Goal: Information Seeking & Learning: Learn about a topic

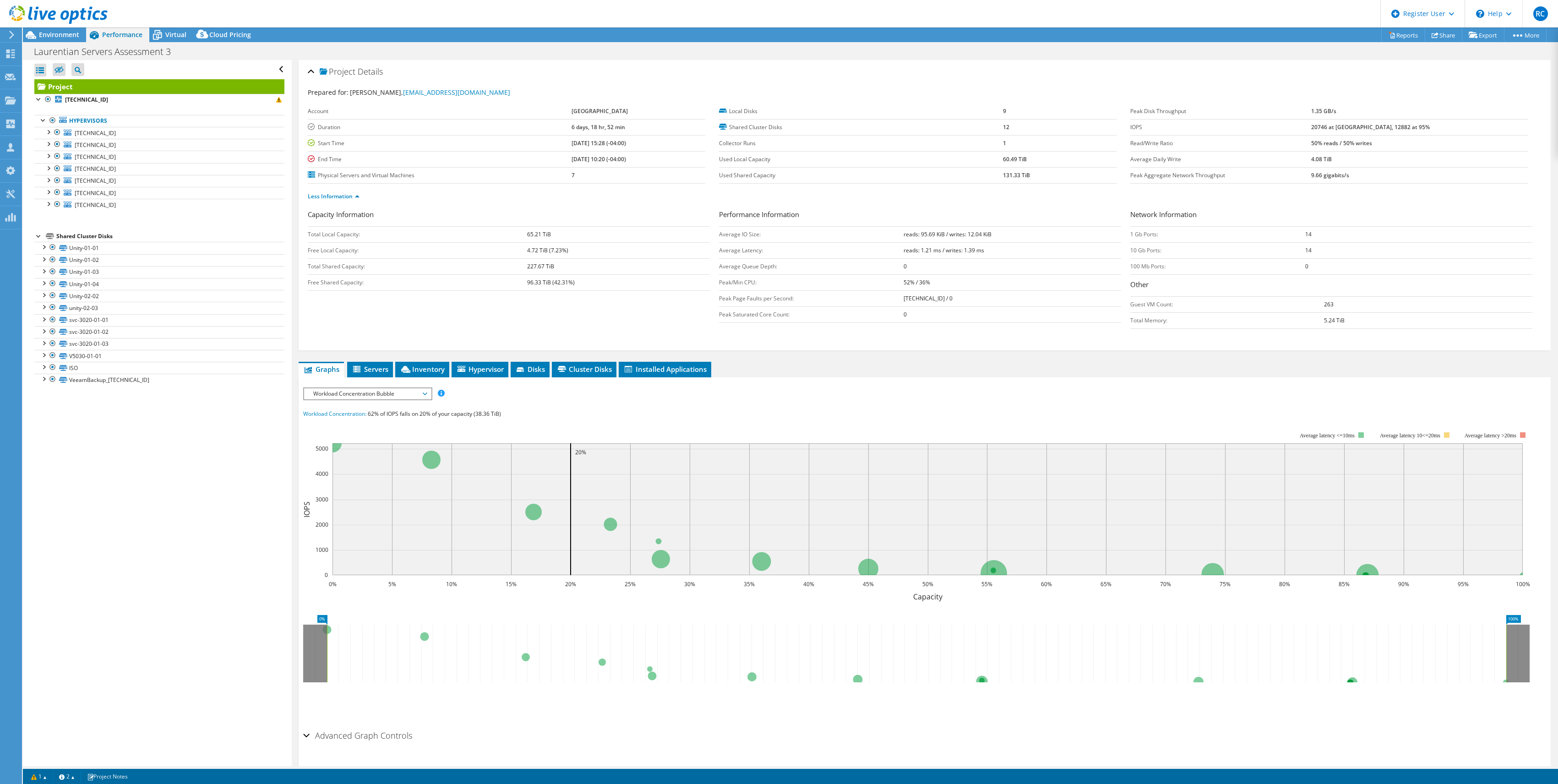
select select "[GEOGRAPHIC_DATA]"
select select "USD"
click at [60, 37] on span "Environment" at bounding box center [59, 34] width 40 height 8
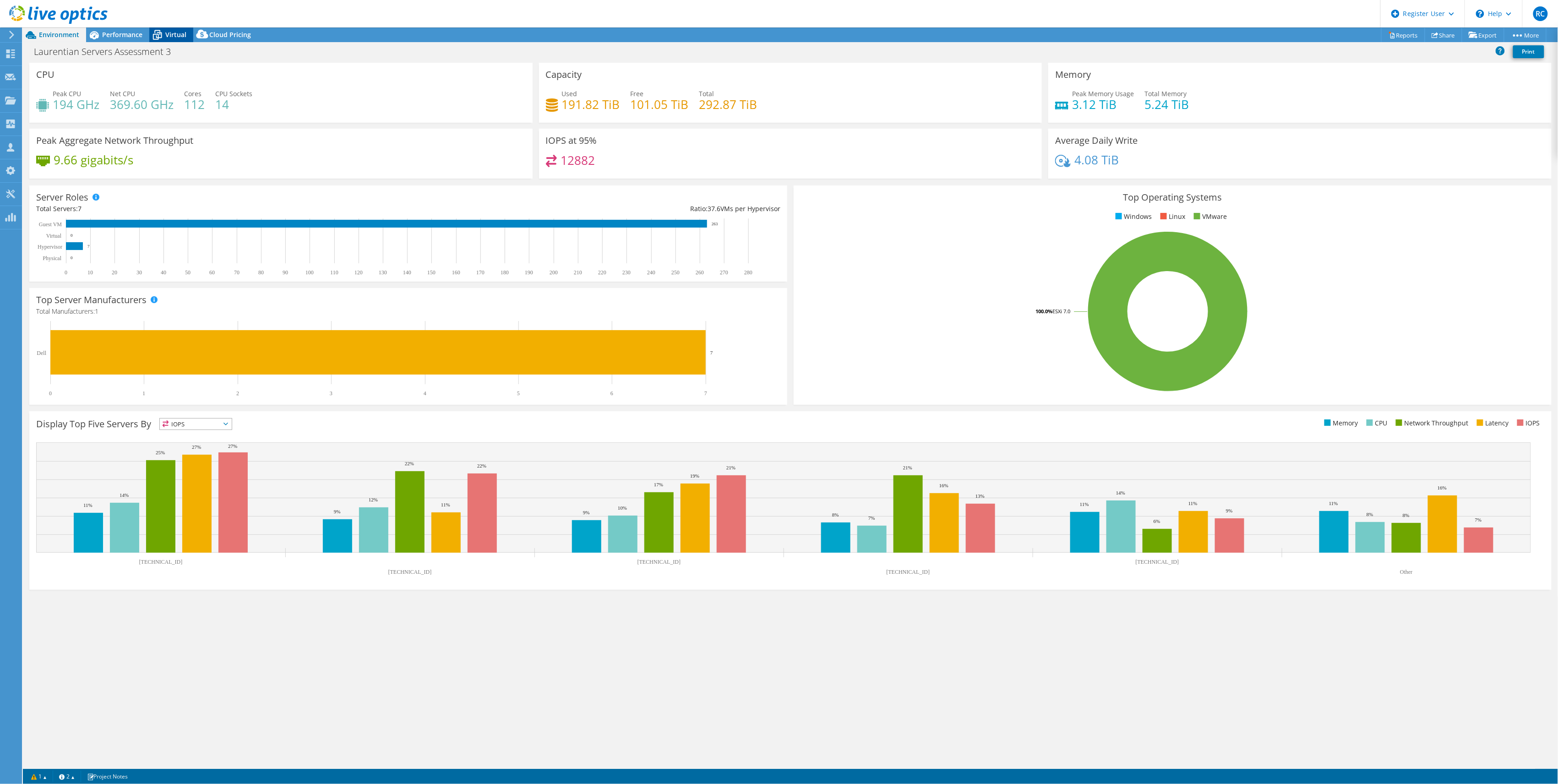
click at [171, 38] on span "Virtual" at bounding box center [175, 34] width 21 height 8
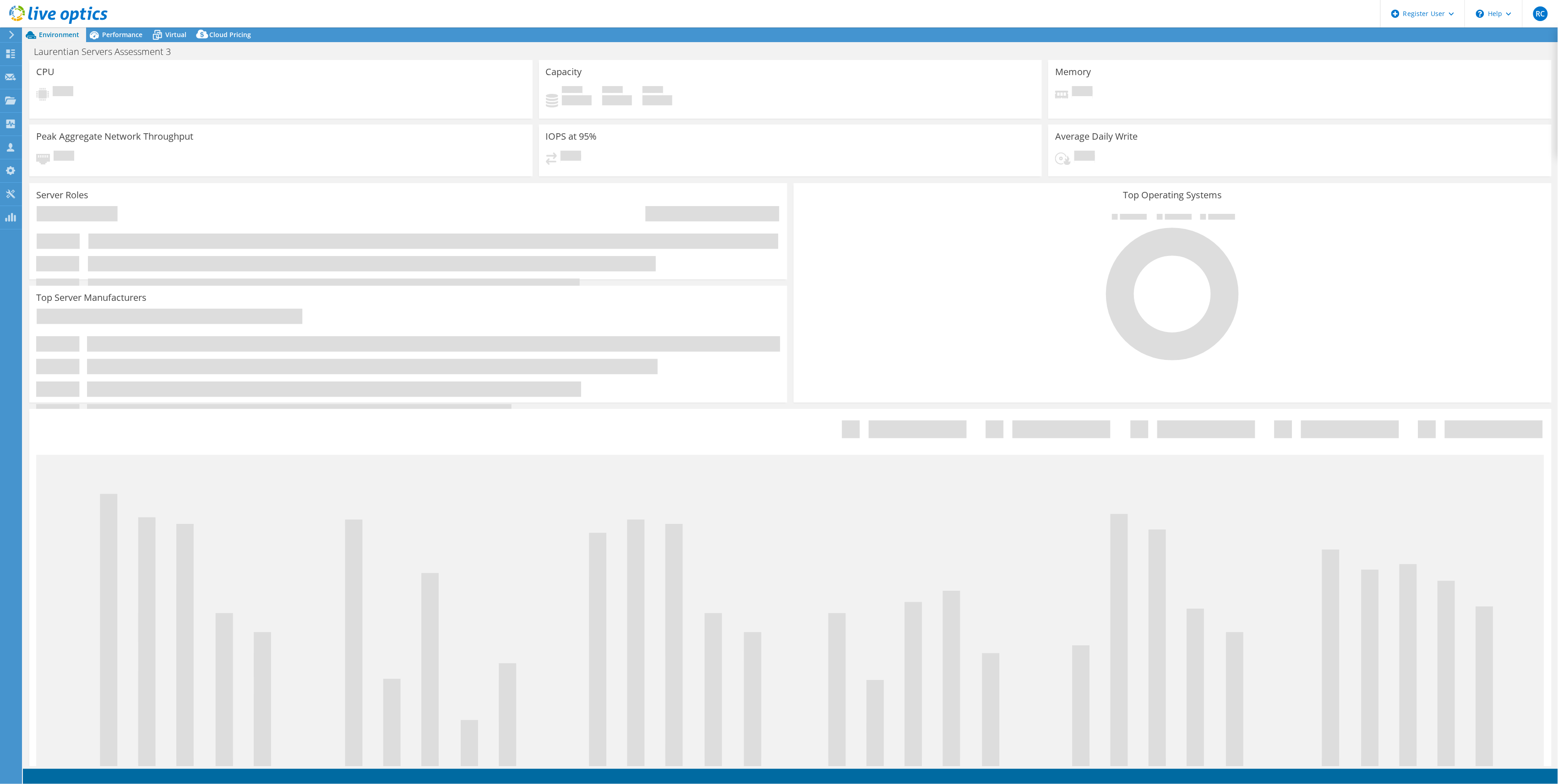
select select "[GEOGRAPHIC_DATA]"
select select "USD"
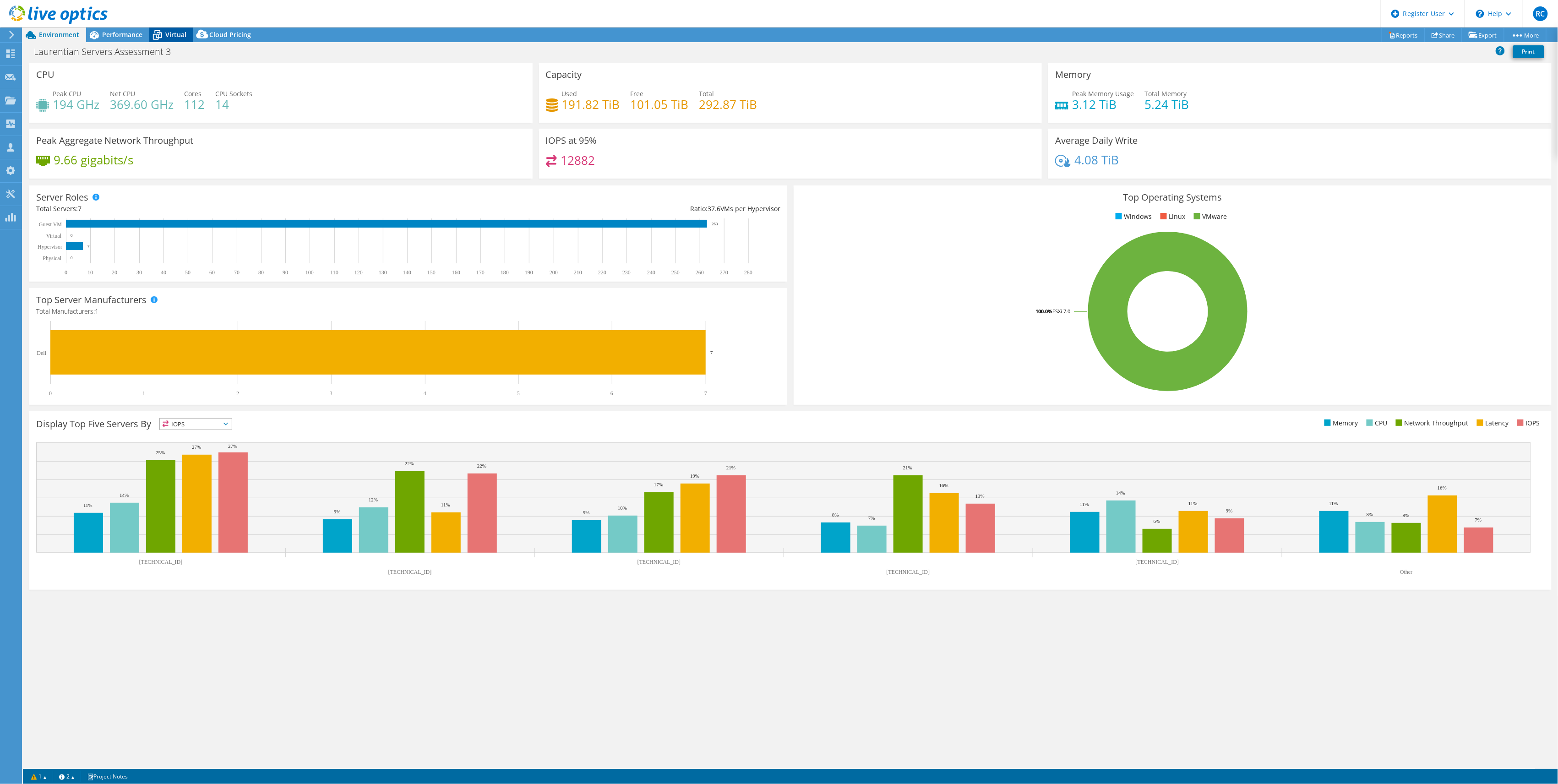
click at [179, 35] on span "Virtual" at bounding box center [175, 34] width 21 height 8
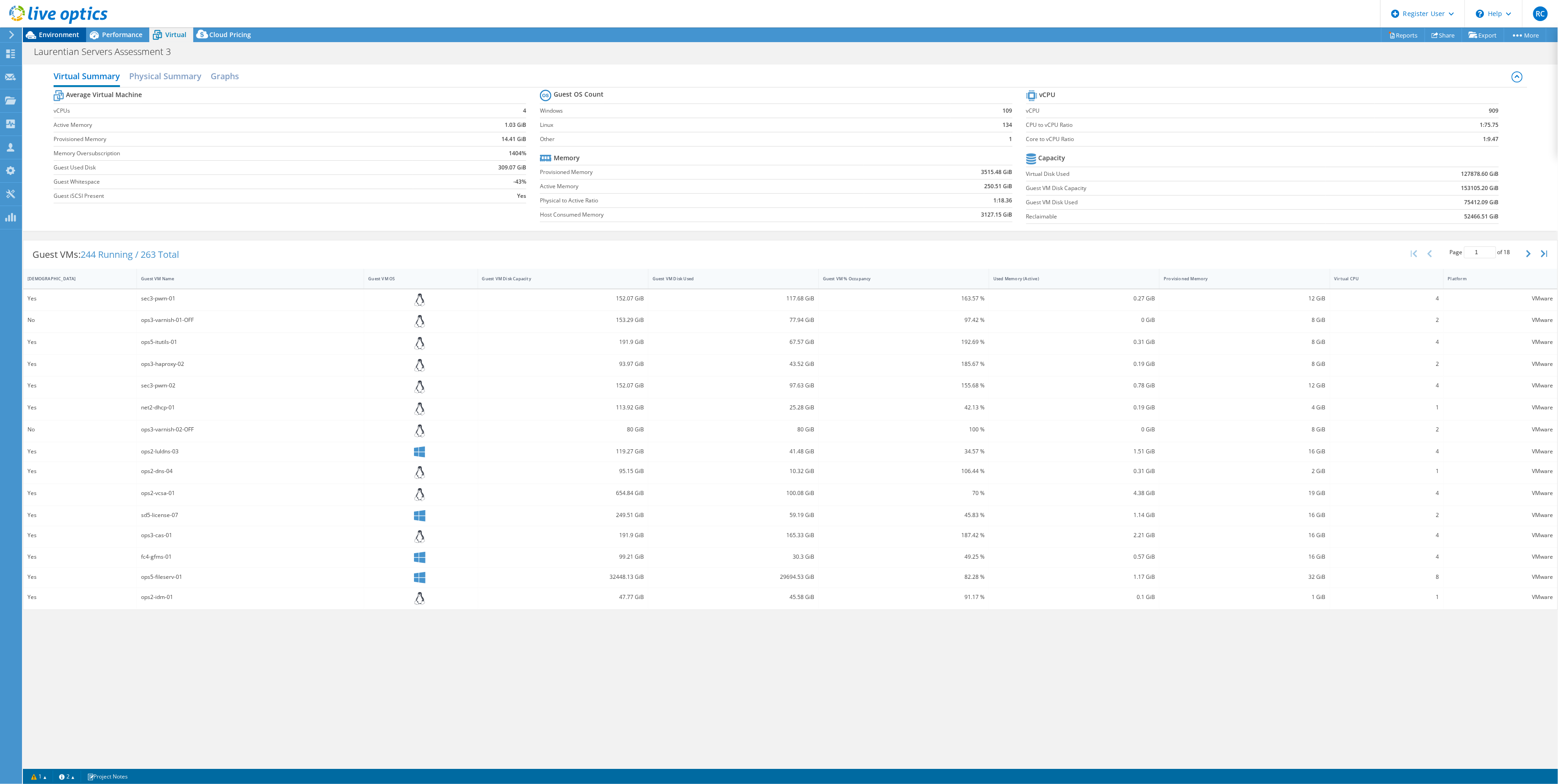
click at [64, 34] on span "Environment" at bounding box center [59, 34] width 40 height 8
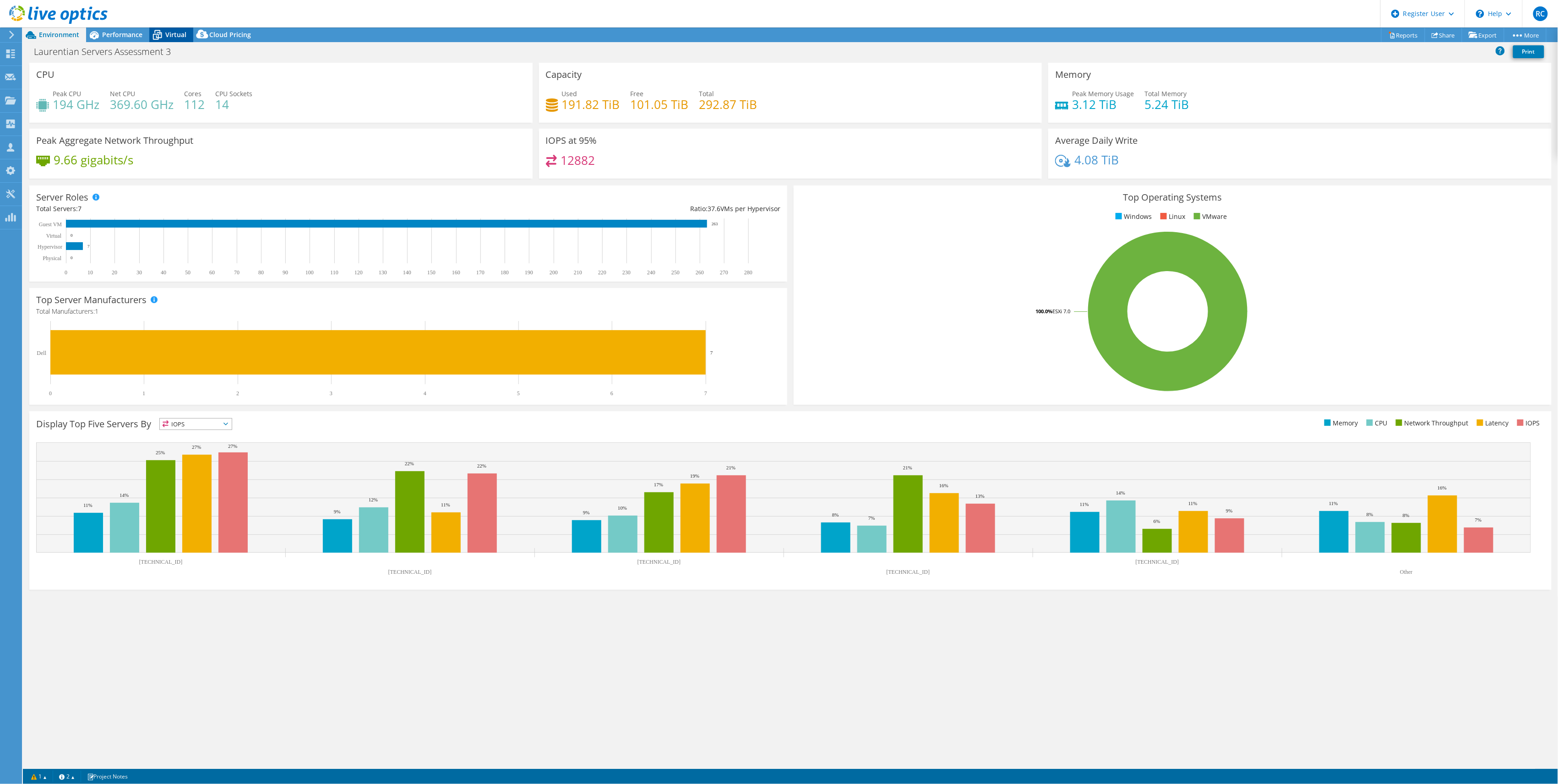
click at [169, 35] on span "Virtual" at bounding box center [175, 34] width 21 height 8
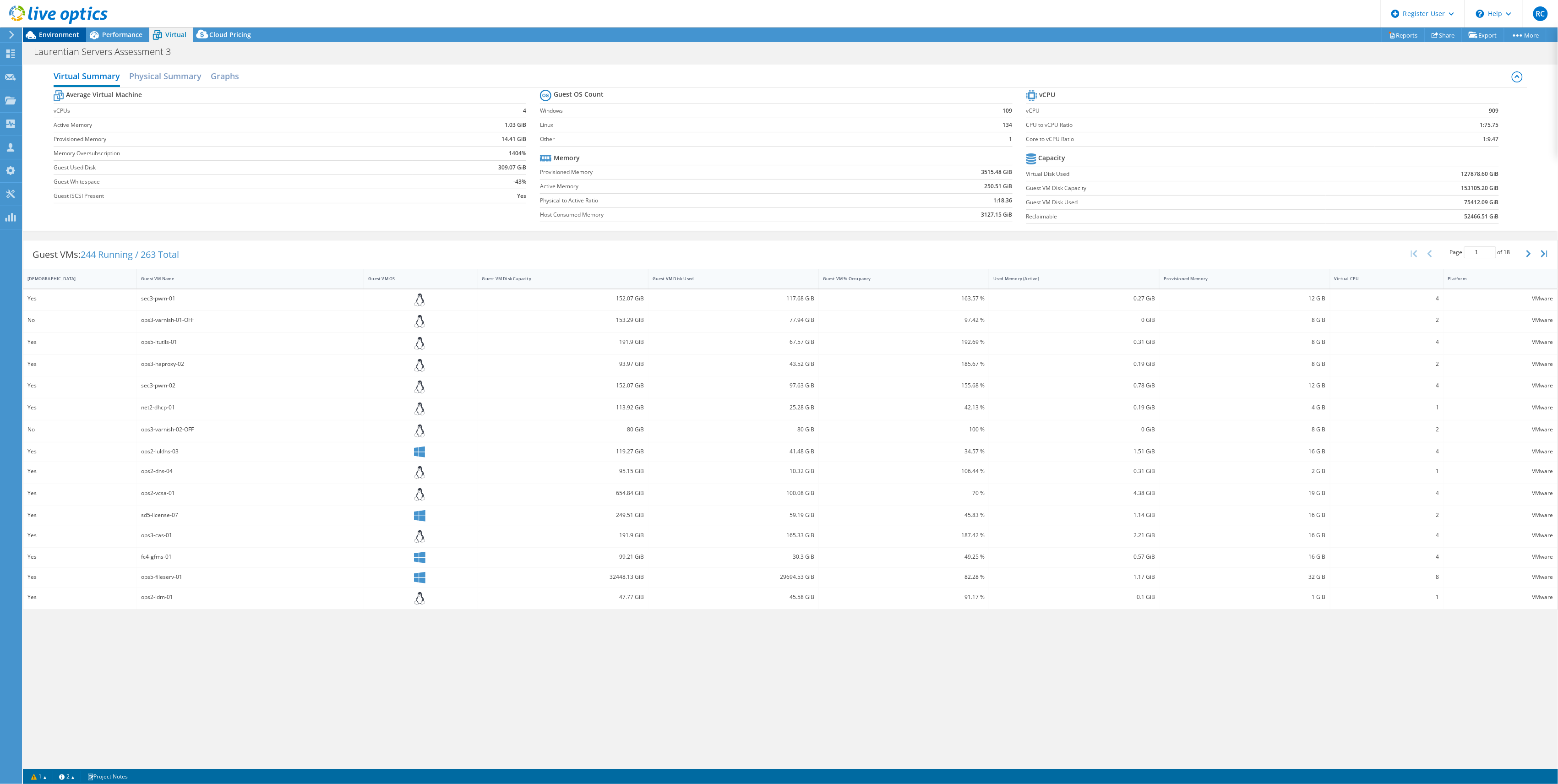
click at [64, 36] on span "Environment" at bounding box center [59, 34] width 40 height 8
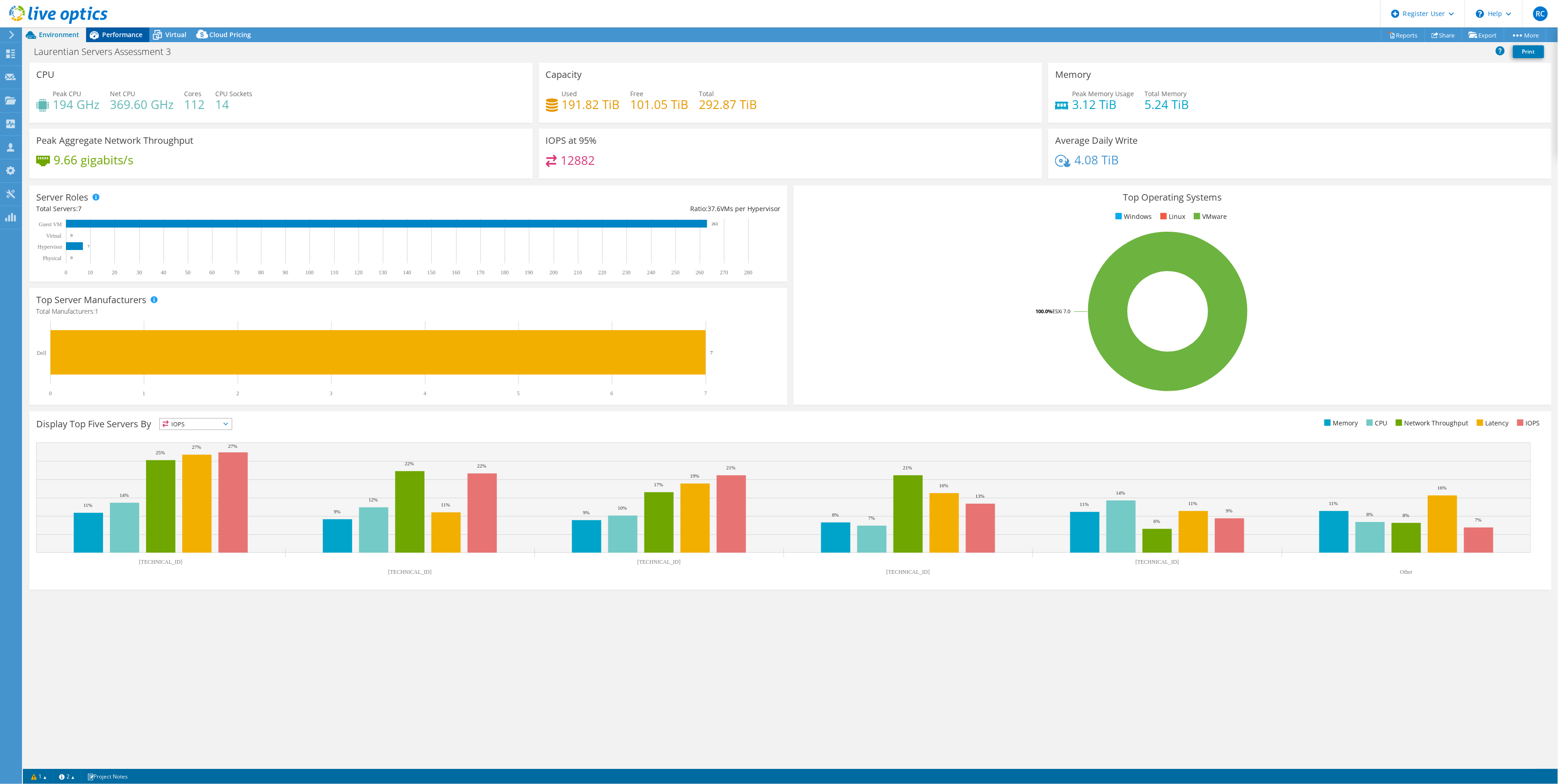
click at [125, 35] on span "Performance" at bounding box center [121, 34] width 40 height 8
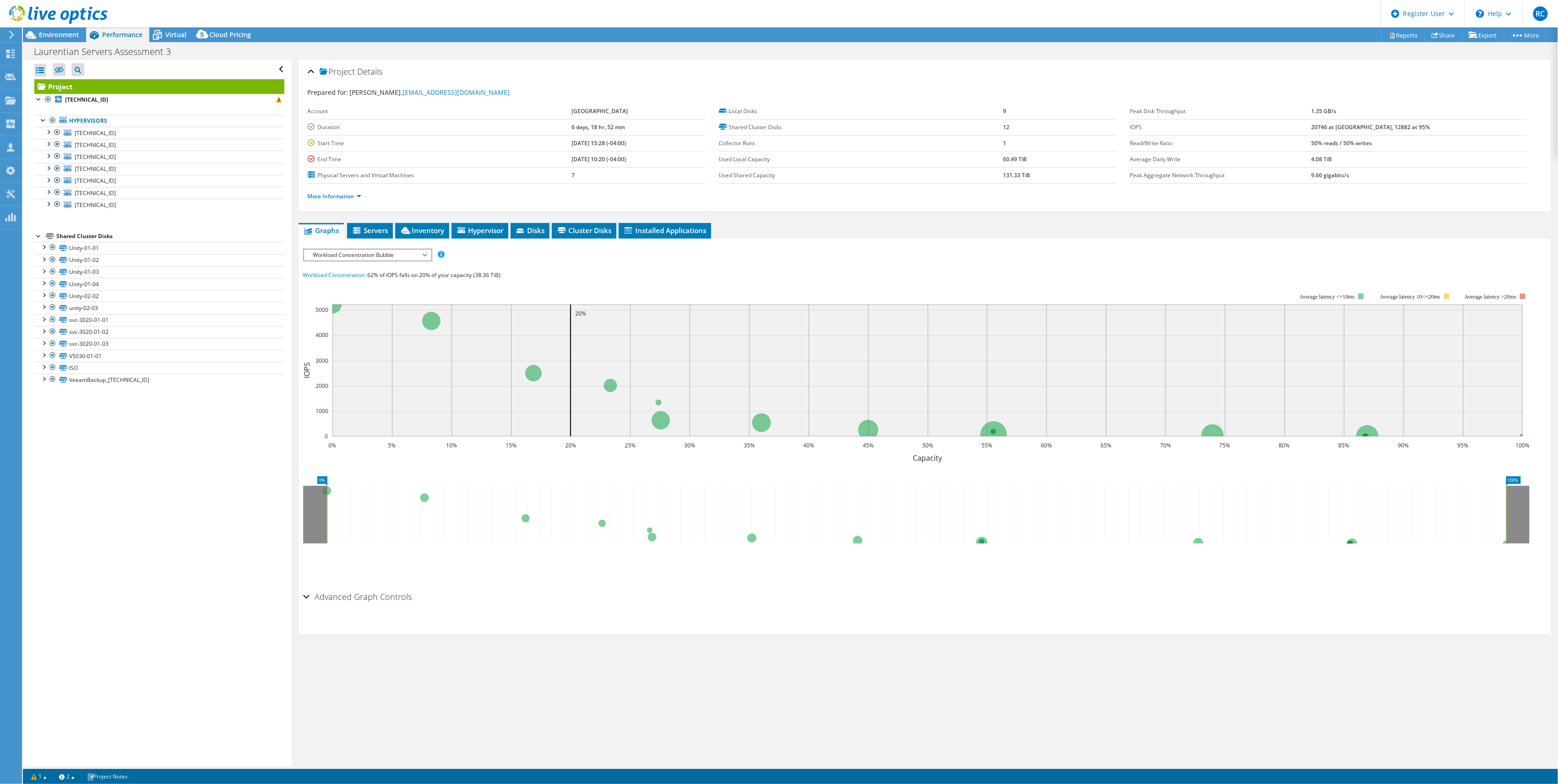
click at [420, 259] on span "Workload Concentration Bubble" at bounding box center [368, 255] width 118 height 11
click at [407, 262] on li "IOPS" at bounding box center [368, 266] width 127 height 11
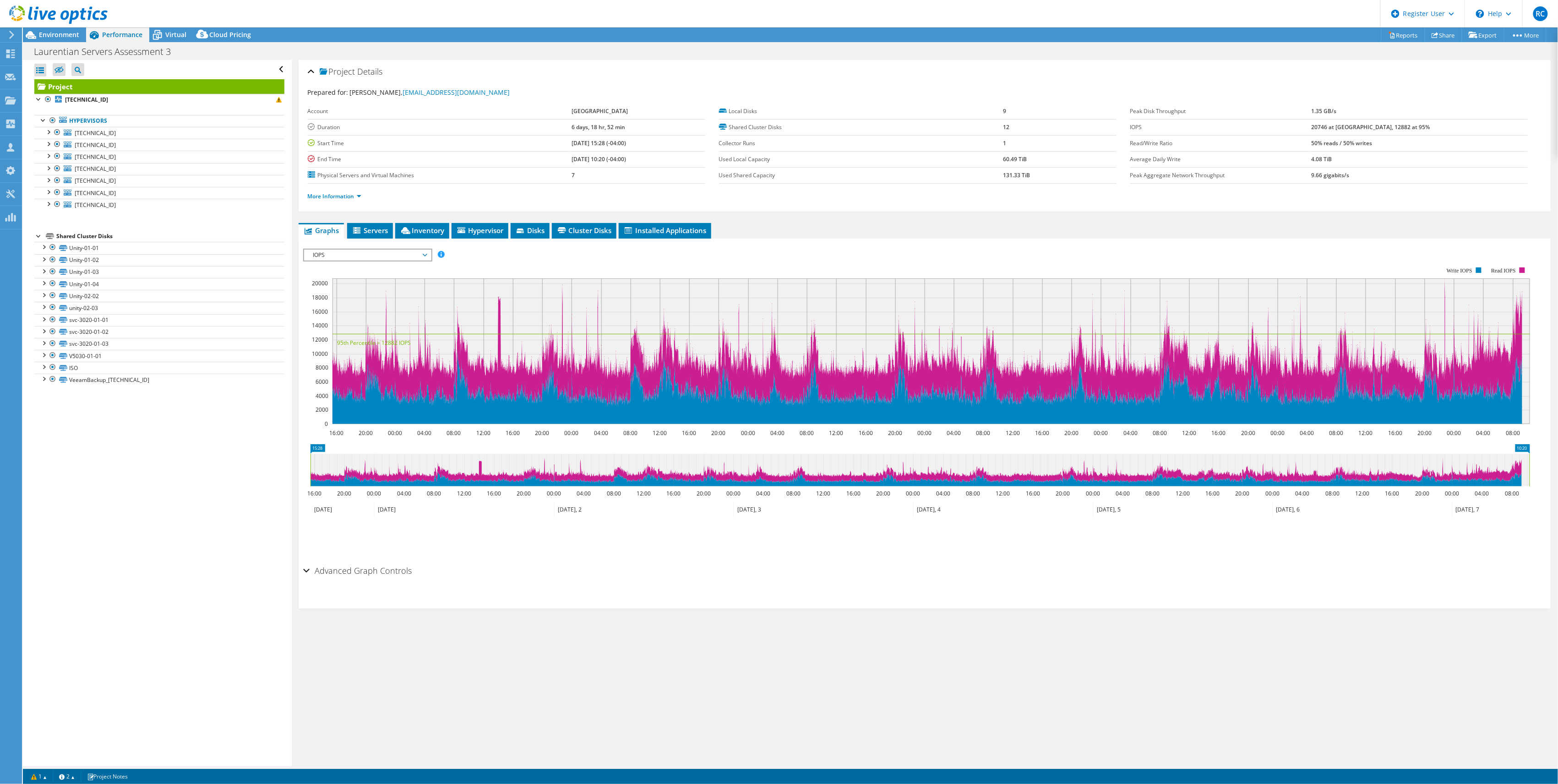
click at [414, 259] on span "IOPS" at bounding box center [368, 255] width 118 height 11
click at [400, 299] on li "Latency" at bounding box center [368, 299] width 127 height 11
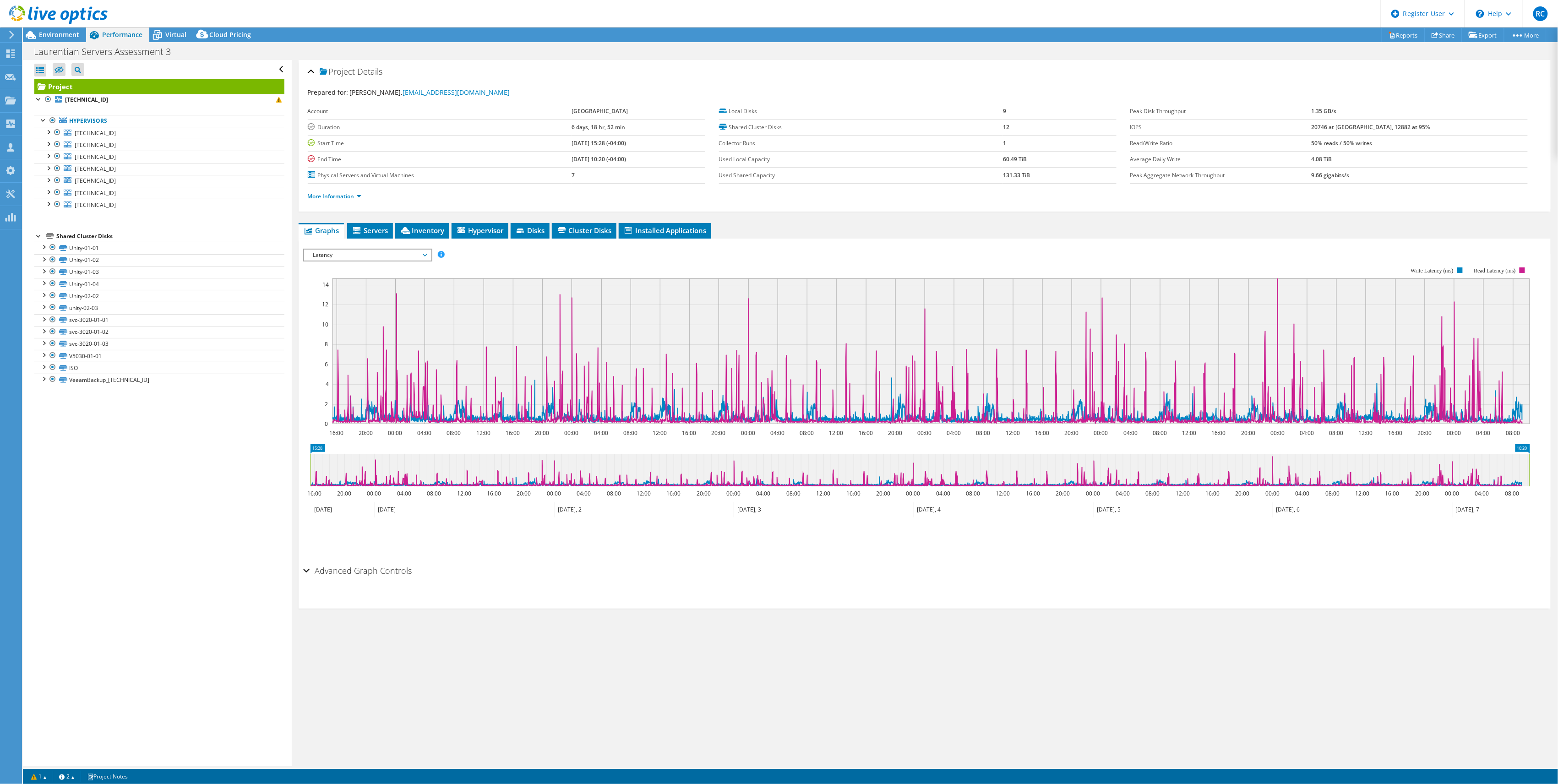
click at [392, 255] on span "Latency" at bounding box center [368, 255] width 118 height 11
click at [380, 321] on li "CPU Percentage" at bounding box center [368, 321] width 127 height 11
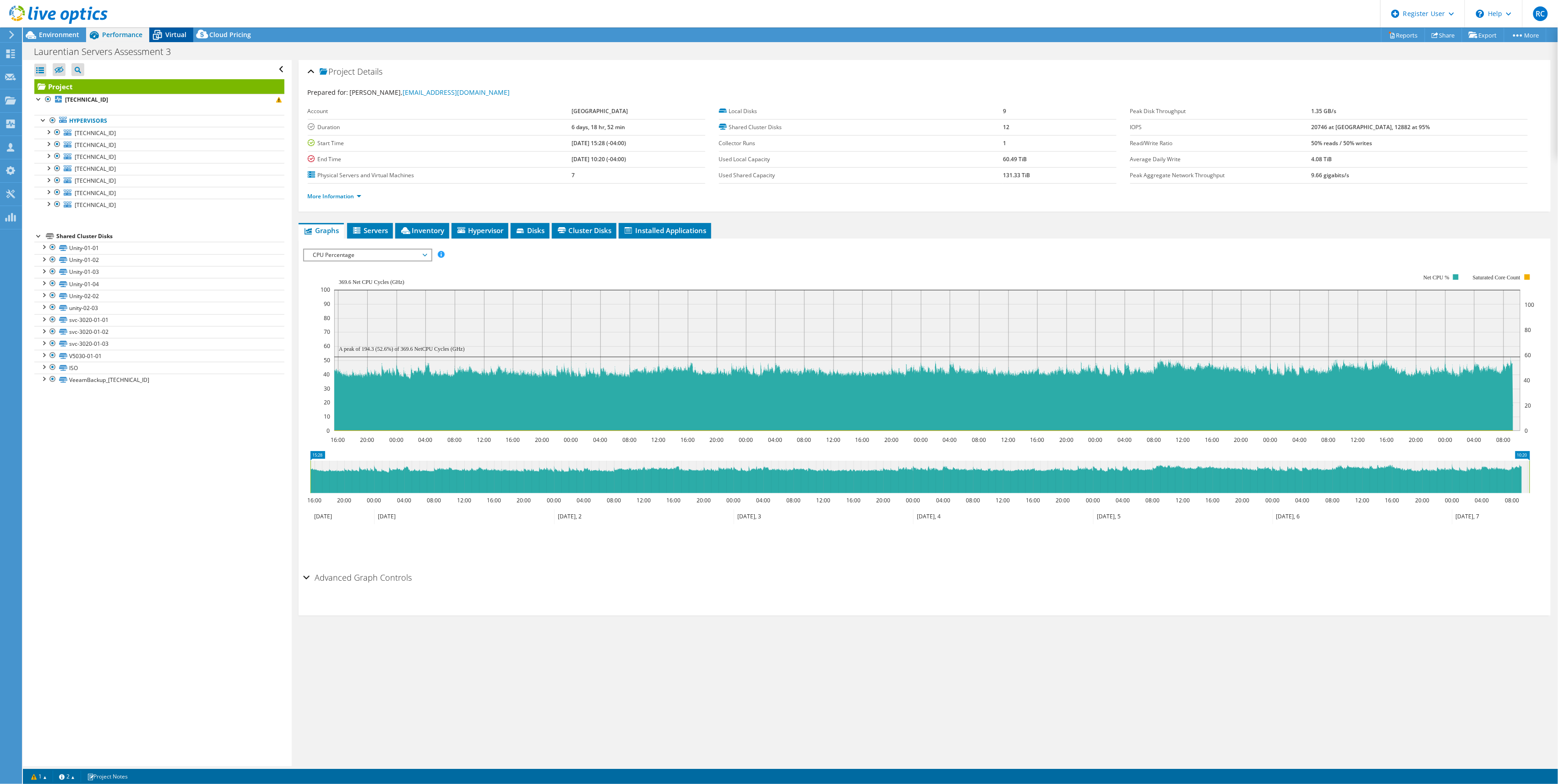
click at [167, 35] on span "Virtual" at bounding box center [175, 34] width 21 height 8
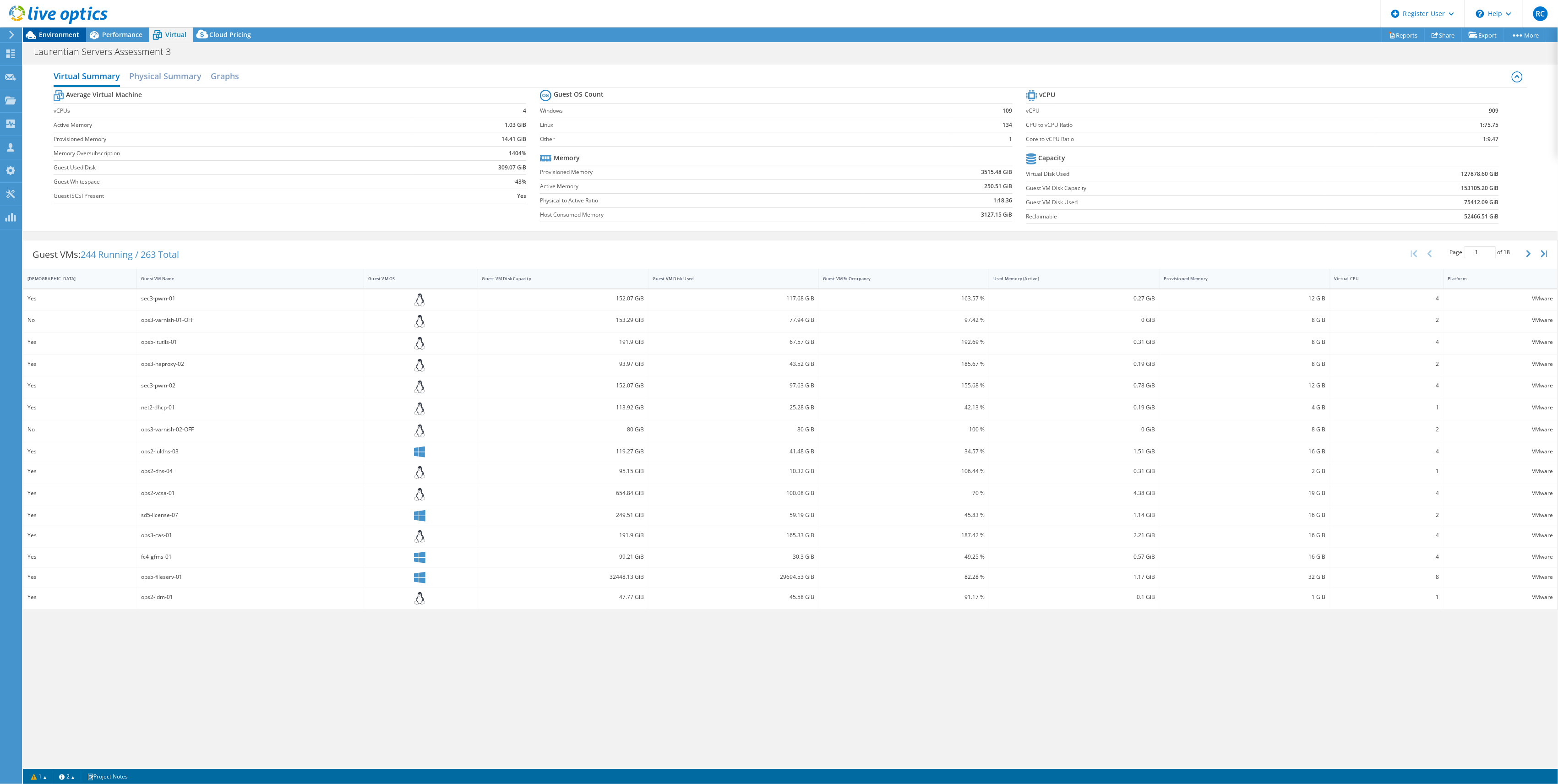
click at [63, 34] on span "Environment" at bounding box center [59, 34] width 40 height 8
